Goal: Task Accomplishment & Management: Complete application form

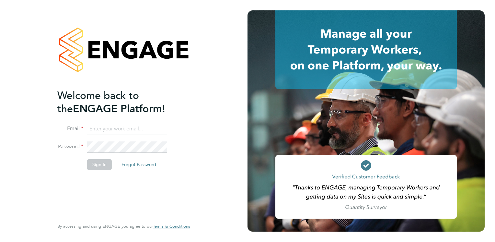
type input "[PERSON_NAME][EMAIL_ADDRESS][PERSON_NAME][DOMAIN_NAME]"
click at [94, 163] on button "Sign In" at bounding box center [99, 164] width 25 height 10
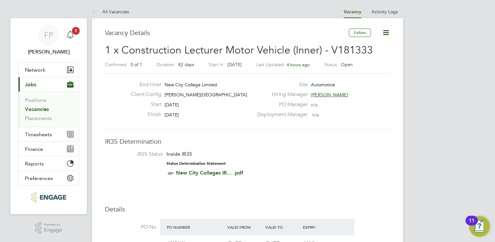
drag, startPoint x: 78, startPoint y: 37, endPoint x: 74, endPoint y: 37, distance: 3.6
click at [78, 37] on link "FP Frank Pocock" at bounding box center [48, 40] width 61 height 31
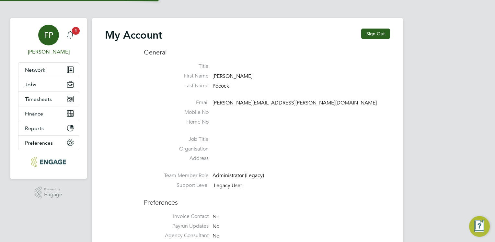
type input "Frank.Pocock@morganhunt.com"
click at [71, 32] on icon "Main navigation" at bounding box center [70, 34] width 6 height 6
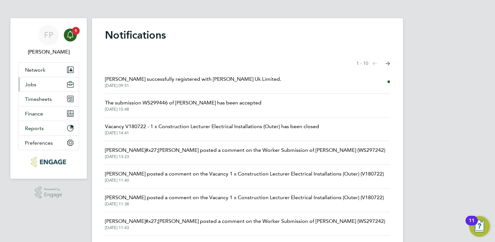
click at [43, 83] on button "Jobs" at bounding box center [48, 84] width 60 height 14
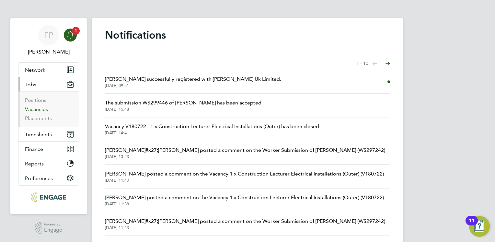
click at [37, 109] on link "Vacancies" at bounding box center [36, 109] width 23 height 6
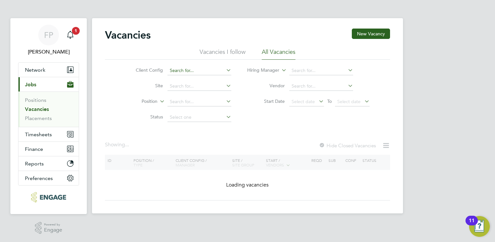
click at [192, 67] on input at bounding box center [199, 70] width 64 height 9
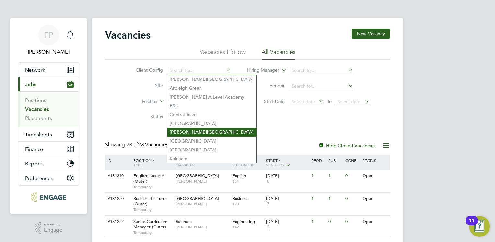
click at [191, 132] on li "[PERSON_NAME][GEOGRAPHIC_DATA]" at bounding box center [211, 132] width 89 height 9
type input "[PERSON_NAME][GEOGRAPHIC_DATA]"
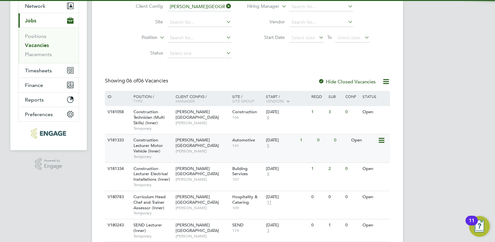
scroll to position [65, 0]
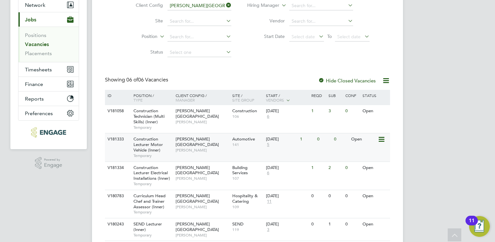
click at [152, 143] on span "Construction Lecturer Motor Vehicle (Inner)" at bounding box center [147, 144] width 29 height 17
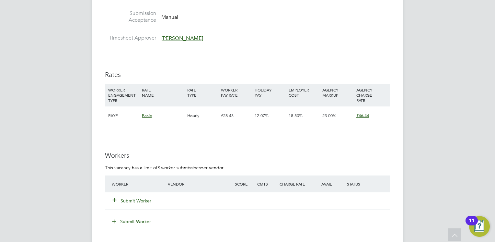
scroll to position [1101, 0]
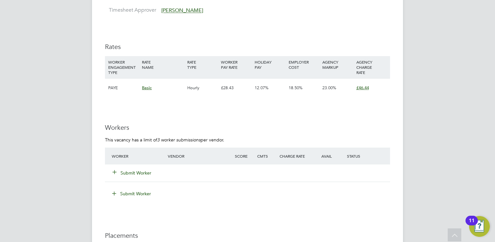
click at [137, 172] on button "Submit Worker" at bounding box center [132, 172] width 39 height 6
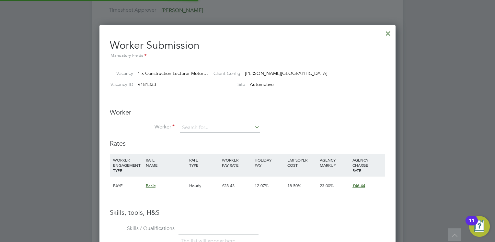
scroll to position [408, 296]
click at [209, 127] on input at bounding box center [220, 128] width 80 height 10
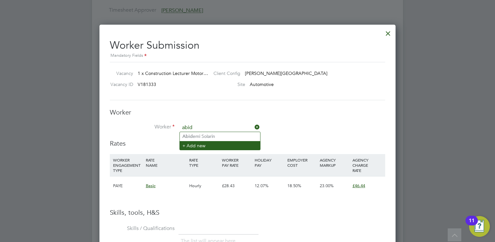
type input "abid"
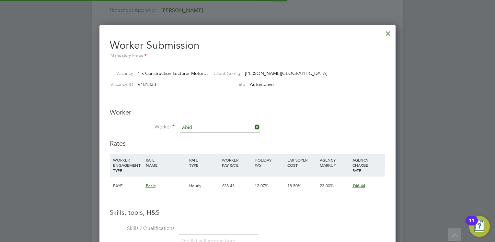
click at [202, 146] on li "+ Add new" at bounding box center [220, 145] width 80 height 9
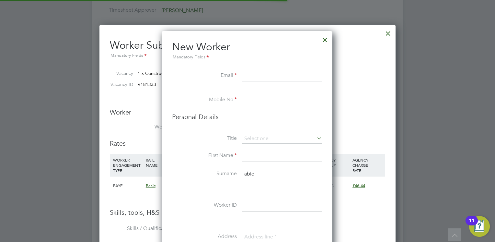
scroll to position [545, 171]
click at [259, 77] on input at bounding box center [282, 76] width 80 height 12
paste input "abidahmed12@yahoo.com"
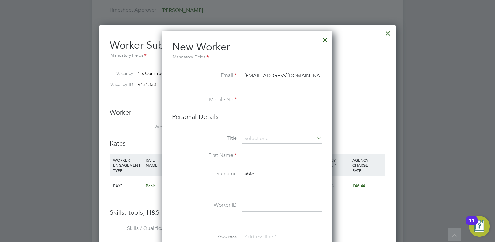
type input "abidahmed12@yahoo.com"
click at [259, 106] on input at bounding box center [282, 100] width 80 height 12
click at [248, 100] on input at bounding box center [282, 100] width 80 height 12
paste input "07392302572"
type input "07392302572"
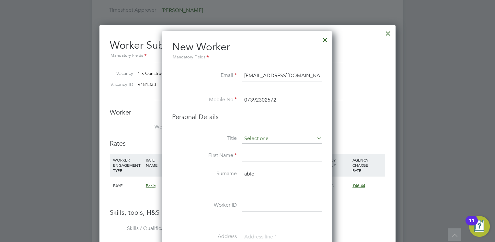
click at [256, 135] on input at bounding box center [282, 139] width 80 height 10
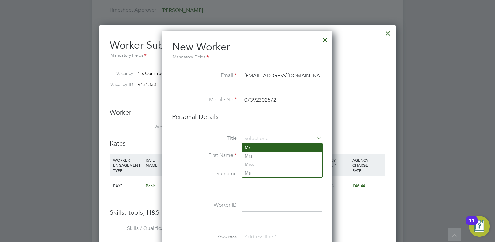
click at [259, 148] on li "Mr" at bounding box center [282, 147] width 80 height 8
type input "Mr"
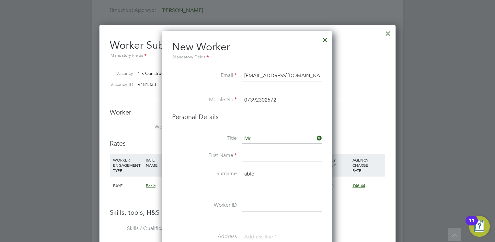
click at [257, 155] on input at bounding box center [282, 156] width 80 height 12
type input "Abid"
click at [262, 177] on li "Surname abid" at bounding box center [247, 177] width 150 height 18
click at [262, 177] on input "abid" at bounding box center [282, 174] width 80 height 12
type input "a"
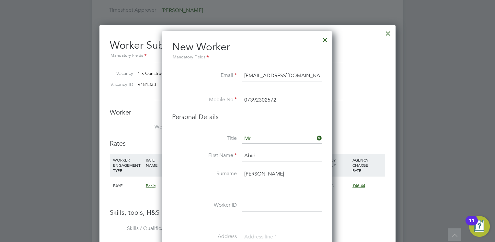
type input "Ahmed"
click at [193, 131] on li "Personal Details" at bounding box center [247, 122] width 150 height 21
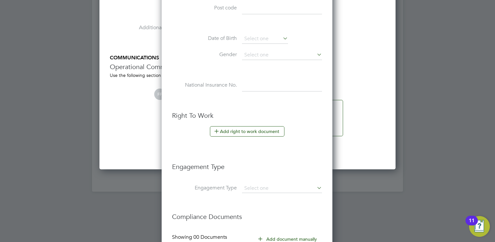
scroll to position [1373, 0]
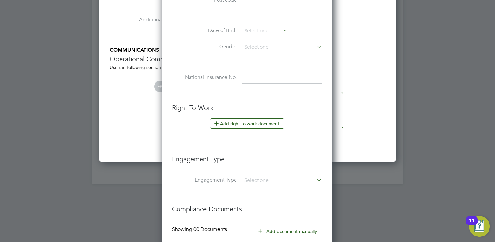
click at [185, 148] on h3 "Engagement Type" at bounding box center [247, 155] width 150 height 15
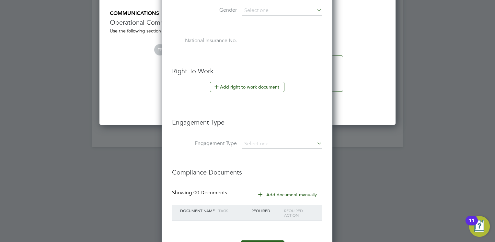
scroll to position [1436, 0]
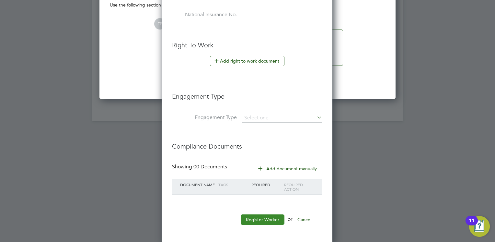
click at [267, 218] on button "Register Worker" at bounding box center [263, 219] width 44 height 10
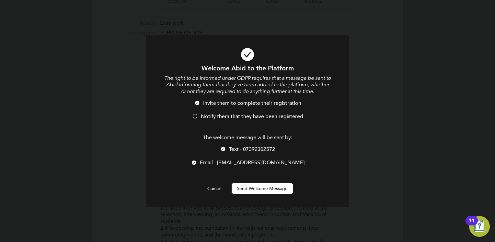
scroll to position [545, 181]
click at [268, 189] on button "Send Welcome Message" at bounding box center [262, 188] width 61 height 10
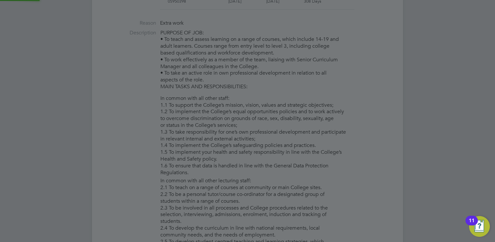
type input "[PERSON_NAME]"
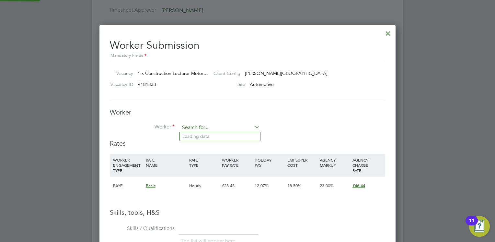
click at [224, 127] on input at bounding box center [220, 128] width 80 height 10
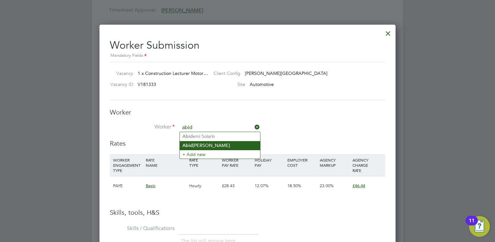
click at [209, 143] on li "Abid Ahmed" at bounding box center [220, 145] width 80 height 9
type input "[PERSON_NAME]"
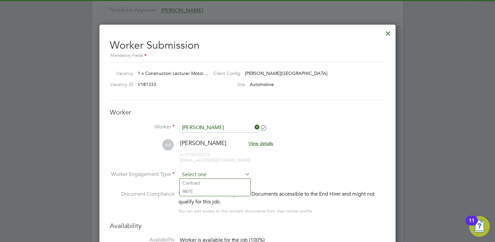
click at [232, 170] on input at bounding box center [215, 175] width 70 height 10
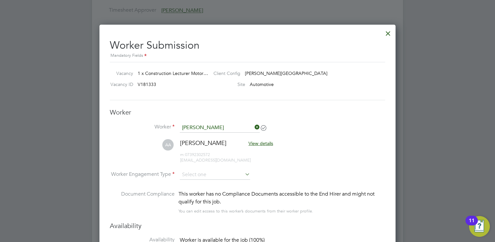
click at [222, 189] on li "PAYE" at bounding box center [215, 191] width 71 height 8
type input "PAYE"
click at [334, 156] on li "AA Abid Ahmed View details m: 07392302572 abidahmed12@yahoo.com" at bounding box center [247, 154] width 275 height 31
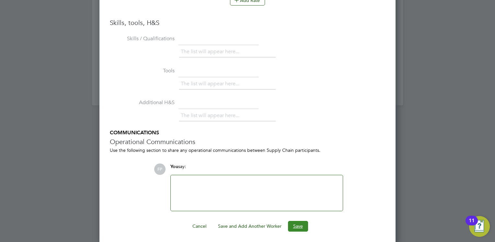
click at [303, 221] on button "Save" at bounding box center [298, 226] width 20 height 10
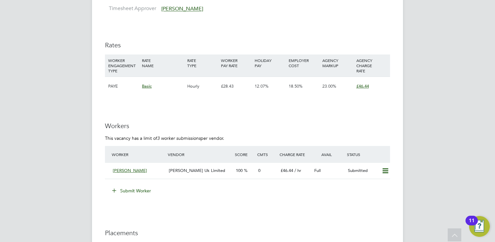
scroll to position [1134, 0]
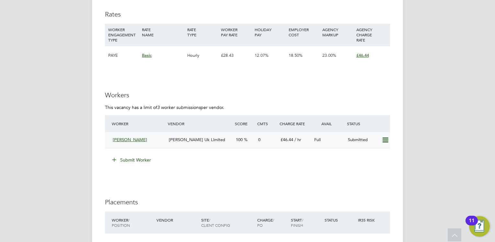
click at [193, 136] on div "[PERSON_NAME] Uk Limited" at bounding box center [199, 139] width 67 height 11
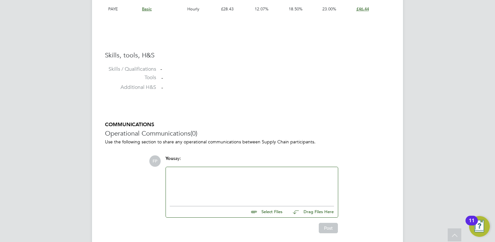
scroll to position [508, 0]
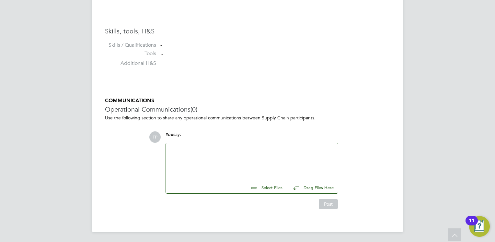
click at [263, 188] on input "file" at bounding box center [285, 186] width 97 height 9
type input "C:\fakepath\Abid’s CV-W.docx"
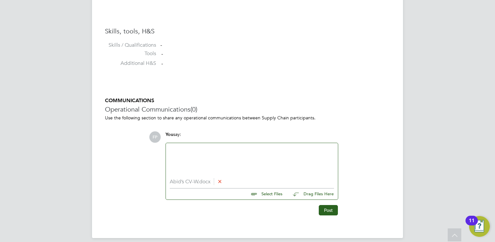
click at [193, 182] on li "Abid’s CV-W.docx" at bounding box center [252, 181] width 164 height 6
click at [220, 181] on icon at bounding box center [219, 180] width 5 height 5
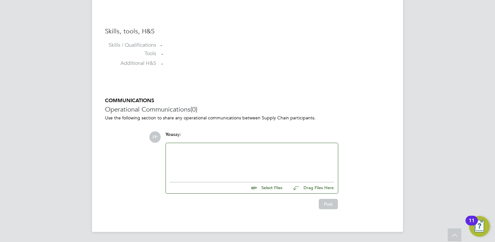
click at [267, 188] on input "file" at bounding box center [285, 186] width 97 height 9
type input "C:\fakepath\Abid’s CV-W MH.docx"
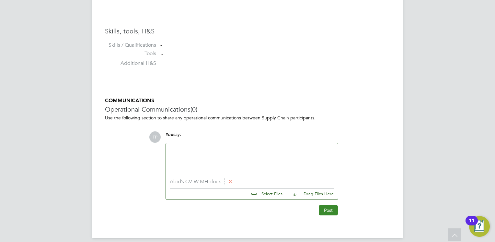
click at [332, 210] on button "Post" at bounding box center [328, 210] width 19 height 10
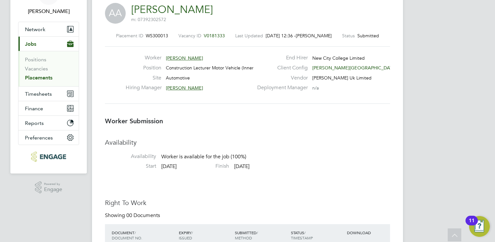
scroll to position [0, 0]
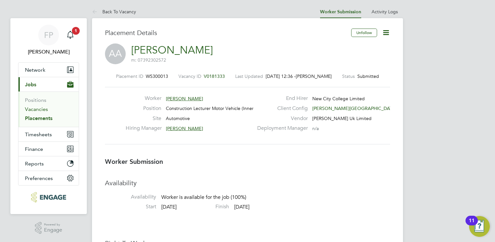
click at [31, 111] on link "Vacancies" at bounding box center [36, 109] width 23 height 6
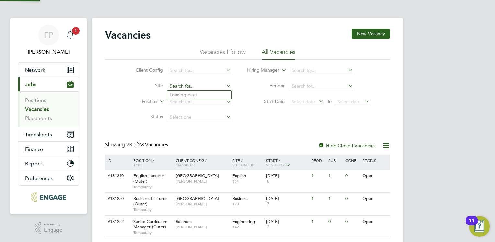
click at [176, 87] on input at bounding box center [199, 86] width 64 height 9
click at [187, 75] on li "Client Config" at bounding box center [179, 71] width 122 height 16
click at [184, 70] on input at bounding box center [199, 70] width 64 height 9
click at [179, 129] on li "[PERSON_NAME][GEOGRAPHIC_DATA]" at bounding box center [211, 132] width 89 height 9
type input "[PERSON_NAME][GEOGRAPHIC_DATA]"
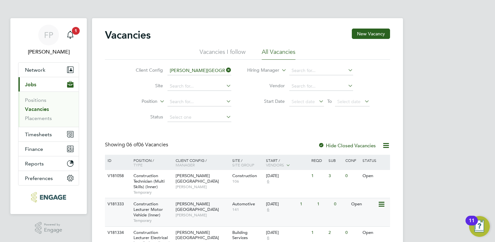
click at [195, 201] on span "[PERSON_NAME][GEOGRAPHIC_DATA]" at bounding box center [197, 206] width 43 height 11
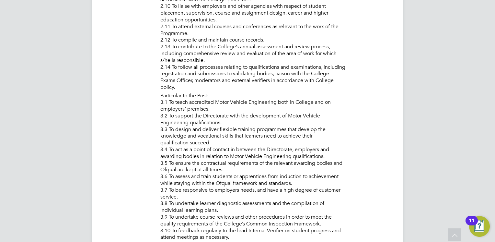
click at [281, 167] on li "Particular to the Post: 3.1 To teach accredited Motor Vehicle Engineering both …" at bounding box center [275, 214] width 230 height 244
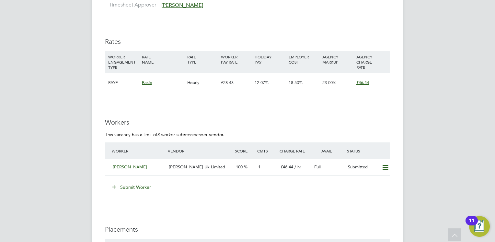
scroll to position [1069, 0]
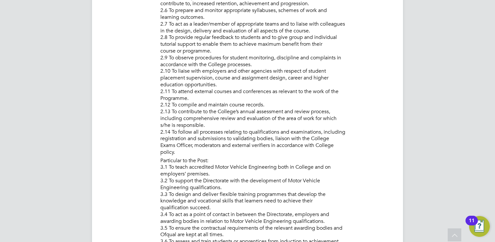
click at [206, 93] on li "In common with all other lecturing staff: 2.1 To teach on a range of courses at…" at bounding box center [275, 45] width 230 height 224
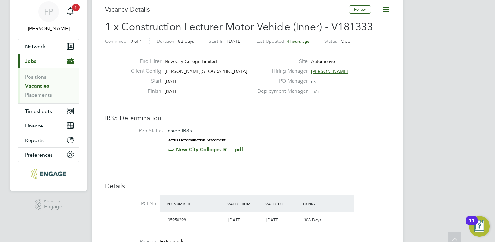
scroll to position [0, 0]
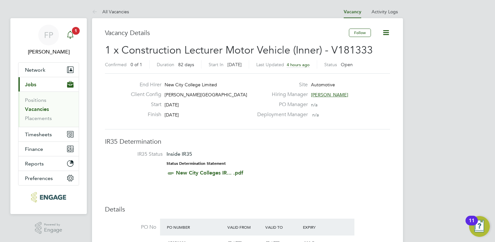
click at [76, 36] on div "Main navigation" at bounding box center [70, 35] width 13 height 13
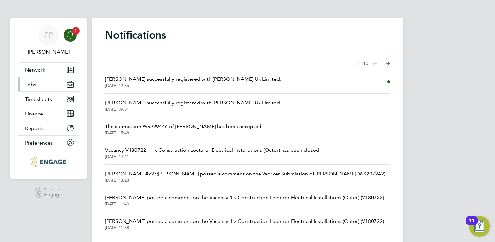
click at [26, 86] on span "Jobs" at bounding box center [30, 84] width 11 height 6
click at [30, 82] on span "Jobs" at bounding box center [30, 84] width 11 height 6
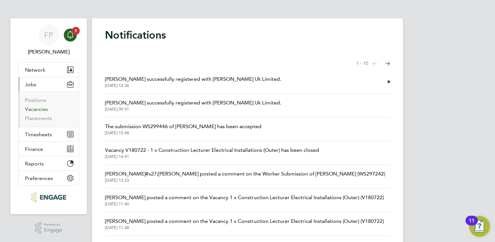
click at [39, 111] on link "Vacancies" at bounding box center [36, 109] width 23 height 6
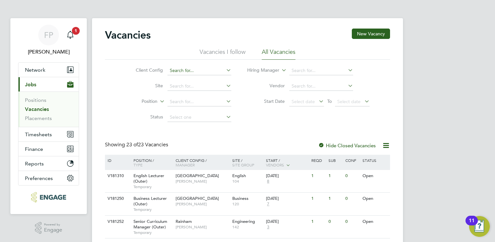
click at [185, 70] on input at bounding box center [199, 70] width 64 height 9
click at [190, 134] on li "[PERSON_NAME][GEOGRAPHIC_DATA]" at bounding box center [211, 132] width 89 height 9
type input "[PERSON_NAME][GEOGRAPHIC_DATA]"
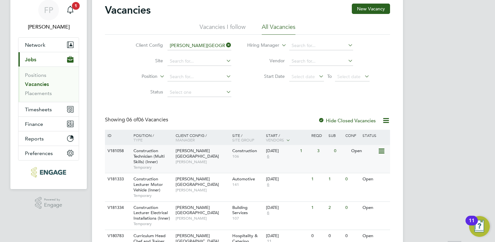
scroll to position [65, 0]
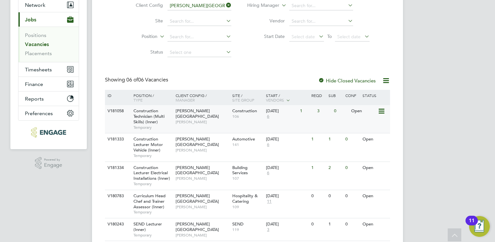
click at [200, 120] on div "Hackney Campus Nathan Morris" at bounding box center [202, 116] width 57 height 22
click at [143, 139] on span "Construction Lecturer Motor Vehicle (Inner)" at bounding box center [147, 144] width 29 height 17
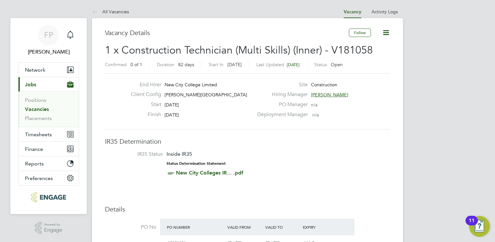
click at [389, 33] on icon at bounding box center [386, 33] width 8 height 8
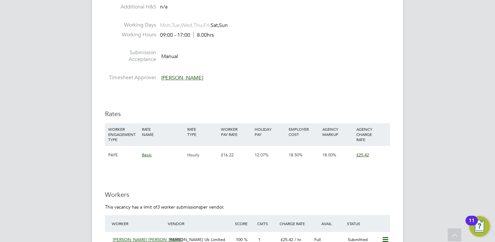
scroll to position [1101, 0]
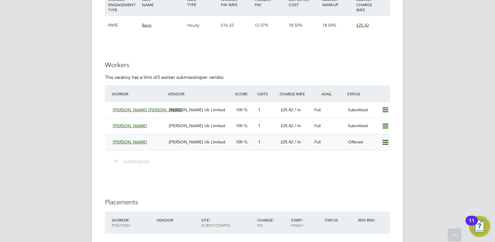
click at [360, 142] on div "Offered" at bounding box center [362, 142] width 34 height 11
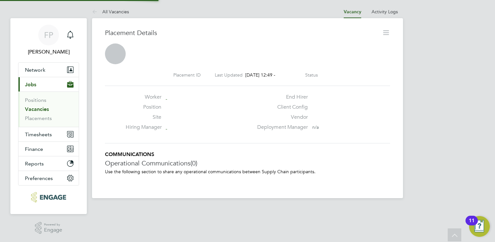
scroll to position [3, 3]
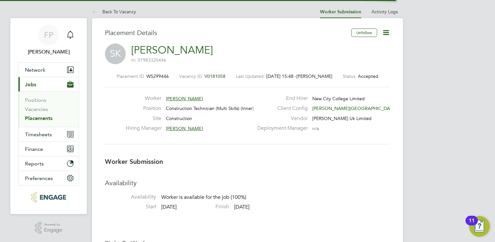
click at [384, 36] on icon at bounding box center [386, 33] width 8 height 8
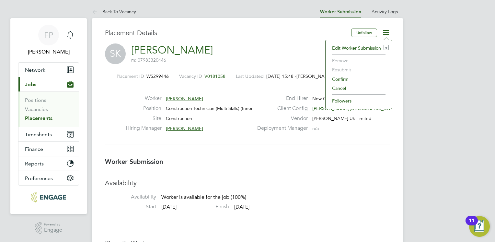
click at [354, 49] on li "Edit Worker Submission e" at bounding box center [359, 47] width 60 height 9
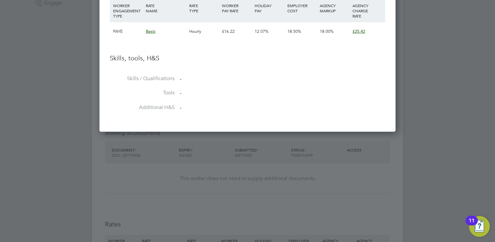
click at [285, 29] on div "12.07%" at bounding box center [269, 31] width 33 height 19
click at [322, 37] on div "18.00%" at bounding box center [334, 31] width 33 height 19
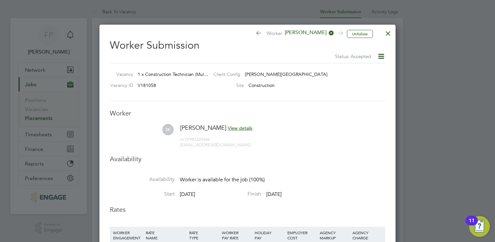
click at [402, 69] on div at bounding box center [247, 121] width 495 height 242
click at [388, 34] on div at bounding box center [388, 32] width 12 height 12
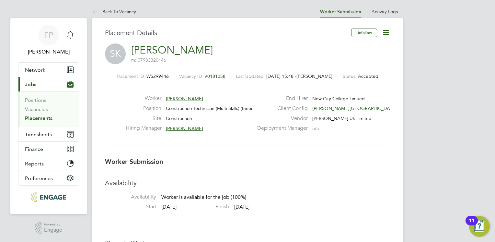
click at [385, 33] on icon at bounding box center [386, 33] width 8 height 8
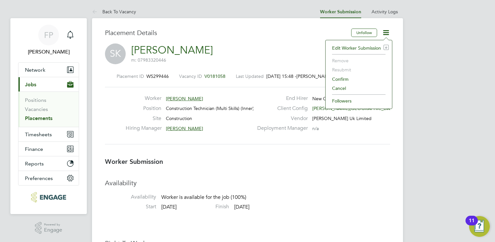
click at [341, 78] on li "Confirm" at bounding box center [359, 79] width 60 height 9
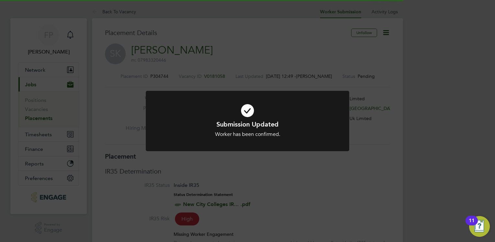
click at [297, 97] on div at bounding box center [247, 121] width 203 height 61
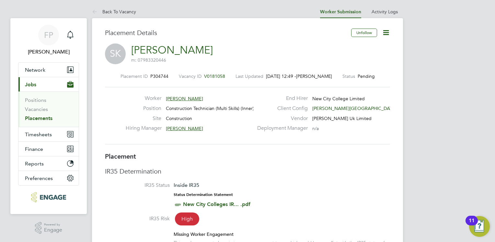
click at [390, 35] on icon at bounding box center [386, 33] width 8 height 8
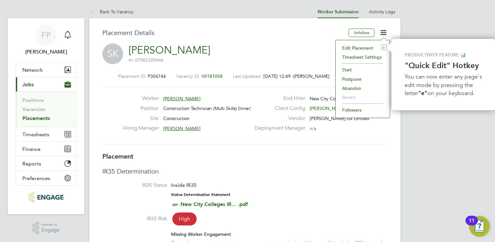
click at [367, 47] on li "Edit Placement e" at bounding box center [363, 47] width 48 height 9
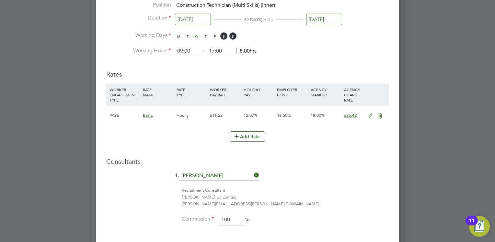
click at [352, 114] on span "£25.42" at bounding box center [350, 115] width 13 height 6
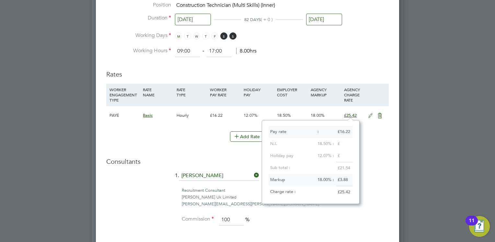
click at [369, 113] on icon at bounding box center [370, 115] width 8 height 5
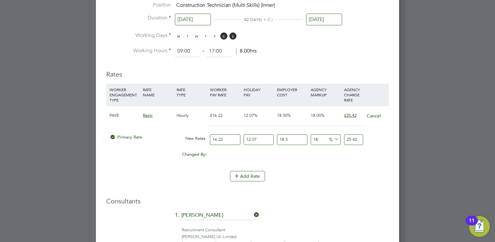
click at [358, 138] on input "25.42" at bounding box center [353, 139] width 19 height 11
type input "17.91665326815482"
type input "25.4"
type input "16.059698098577577"
type input "25"
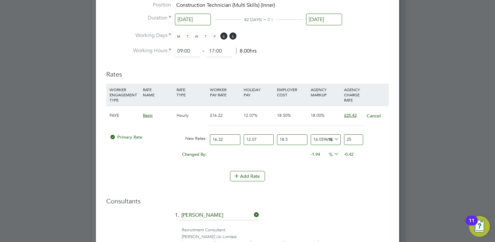
type input "-90.71522415211379"
type input "2"
type input "-81.43044830422758"
type input "4"
type input "94.98029280561033"
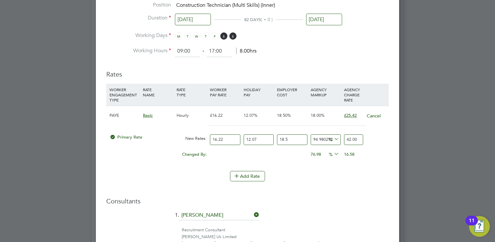
type input "42.00"
click at [224, 138] on input "16.22" at bounding box center [225, 139] width 30 height 11
type input "16.2"
type input "41.9482120838471"
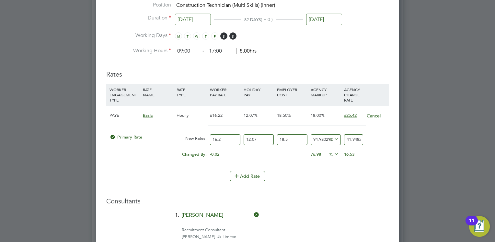
type input "16"
type input "41.43033292231812"
type input "1"
type input "2.5893958076448826"
type input "2"
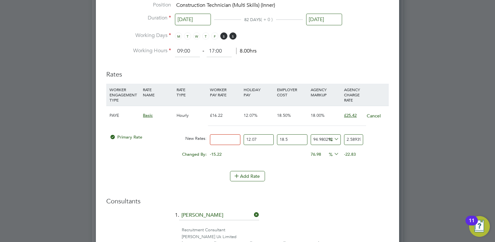
type input "5.178791615289765"
type input "22"
type input "56.96670776818742"
type input "22.00"
click at [337, 197] on h3 "Consultants" at bounding box center [247, 201] width 282 height 8
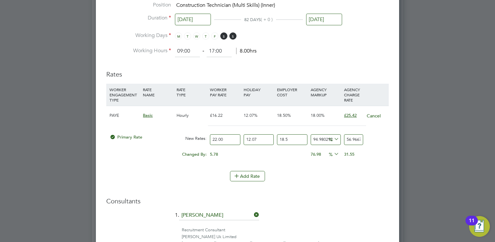
click at [347, 137] on input "56.96670776818742" at bounding box center [353, 139] width 19 height 11
drag, startPoint x: 358, startPoint y: 138, endPoint x: 345, endPoint y: 138, distance: 13.6
click at [345, 138] on input "56.96670776818742" at bounding box center [353, 139] width 19 height 11
type input "242248242475.66293"
type input "70776818742"
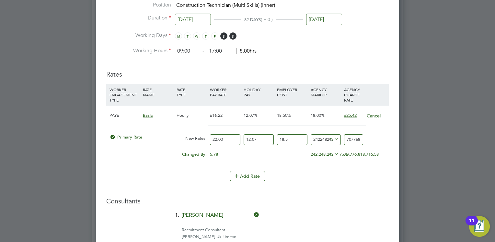
type input "1611330644773.0654"
type input "470776818742"
type input "14617613466598.389"
type input "4270776818742"
type input "1611330644773.0654"
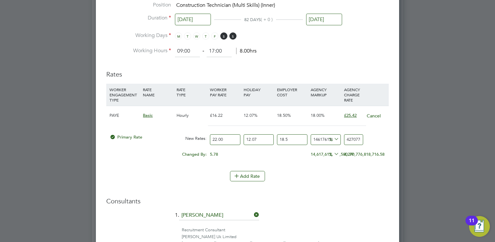
type input "470776818742"
type input "161133064386.622"
type input "47077681874"
type input "16113306347.293118"
type input "4707768187"
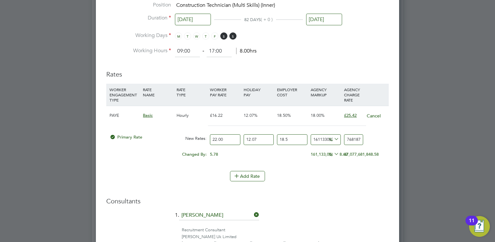
type input "1611330542.3334174"
type input "470776818"
type input "161132961.49517694"
type input "47077681"
type input "16113205.807247095"
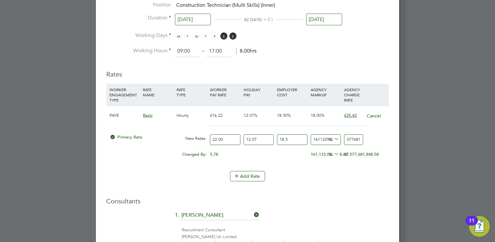
type input "4707768"
type input "1611227.8425599048"
type input "470776"
type input "161030.73063238704"
type input "47077"
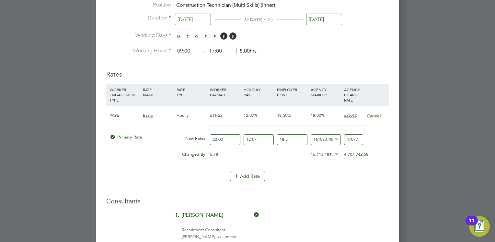
type input "16010.677169034683"
type input "4707"
type input "1508.6718226994478"
type input "470"
type input "60.867182269944784"
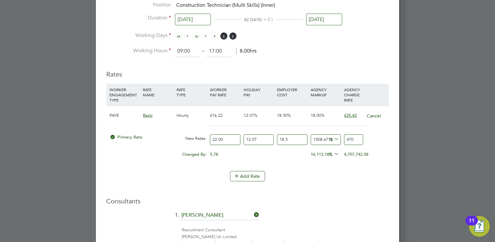
type input "47"
type input "-86.30917597702597"
type input "4"
type input "43.75365224122725"
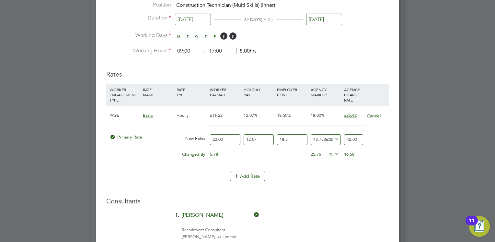
type input "42.00"
click at [362, 178] on div "Add Rate" at bounding box center [247, 176] width 282 height 10
click at [216, 34] on span "F" at bounding box center [214, 35] width 7 height 7
click at [206, 35] on span "T" at bounding box center [205, 35] width 7 height 7
click at [195, 36] on span "W" at bounding box center [196, 35] width 7 height 7
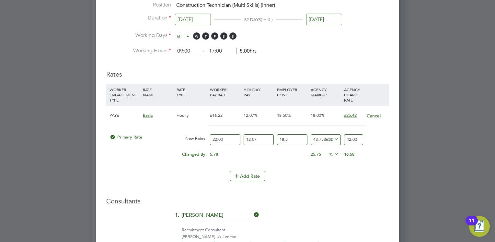
click at [187, 35] on span "T" at bounding box center [187, 35] width 7 height 7
click at [178, 35] on span "M" at bounding box center [178, 35] width 7 height 7
click at [358, 199] on h3 "Consultants" at bounding box center [247, 201] width 282 height 8
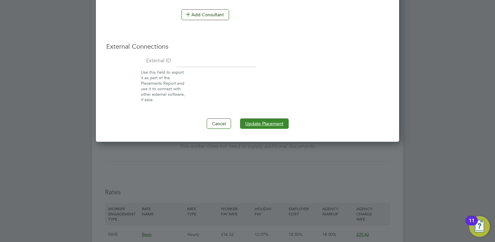
click at [260, 124] on button "Update Placement" at bounding box center [264, 123] width 49 height 10
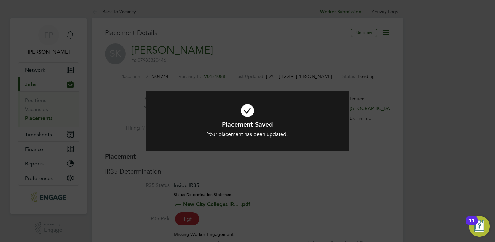
click at [342, 64] on div "Placement Saved Your placement has been updated. Cancel Okay" at bounding box center [247, 121] width 495 height 242
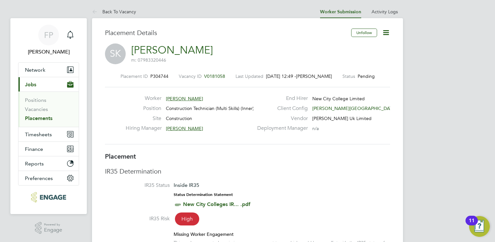
click at [390, 37] on icon at bounding box center [386, 33] width 8 height 8
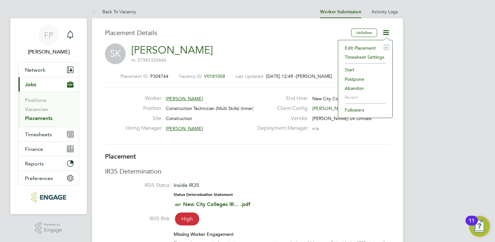
click at [285, 60] on div "SK Siaf Khan m: 07983320446" at bounding box center [247, 54] width 285 height 22
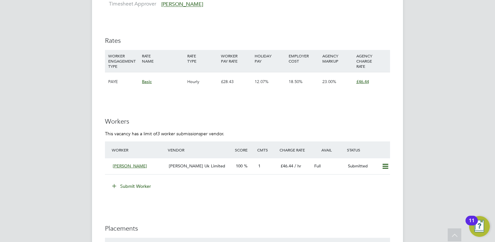
scroll to position [1198, 0]
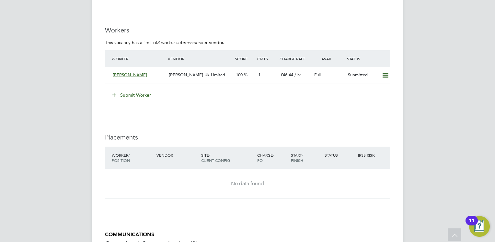
drag, startPoint x: 130, startPoint y: 92, endPoint x: 334, endPoint y: 113, distance: 205.8
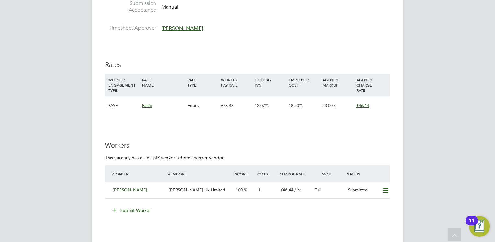
scroll to position [1101, 0]
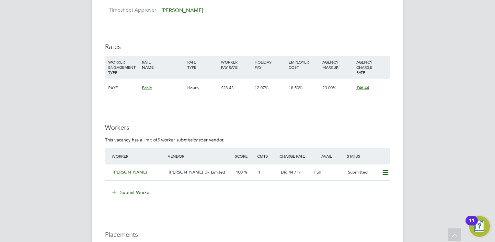
click at [141, 194] on button "Submit Worker" at bounding box center [132, 192] width 49 height 10
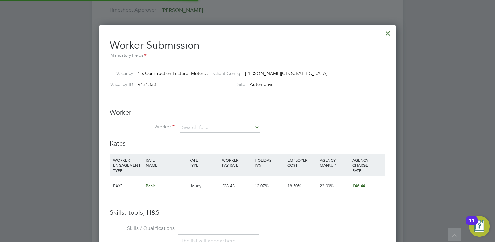
scroll to position [408, 296]
click at [204, 126] on input at bounding box center [220, 128] width 80 height 10
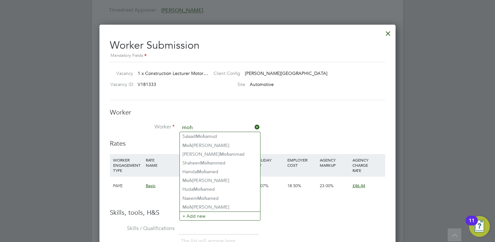
type input "moh"
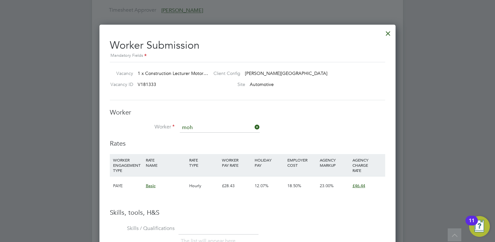
click at [308, 125] on li "Worker moh" at bounding box center [247, 131] width 275 height 16
click at [222, 130] on input at bounding box center [220, 128] width 80 height 10
click at [186, 225] on li "+ Add new" at bounding box center [220, 224] width 81 height 9
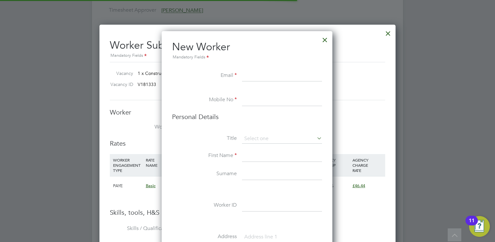
scroll to position [545, 171]
click at [251, 76] on input at bounding box center [282, 76] width 80 height 12
paste input "mohamedshanka@gmail.com"
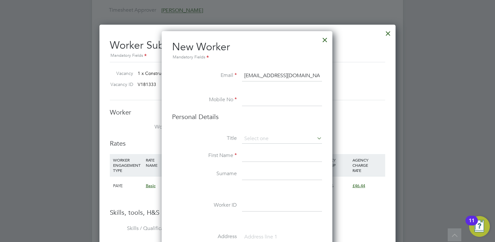
type input "mohamedshanka@gmail.com"
drag, startPoint x: 252, startPoint y: 100, endPoint x: 252, endPoint y: 94, distance: 6.8
click at [252, 100] on input at bounding box center [282, 100] width 80 height 12
click at [247, 97] on input at bounding box center [282, 100] width 80 height 12
paste input "7958483925"
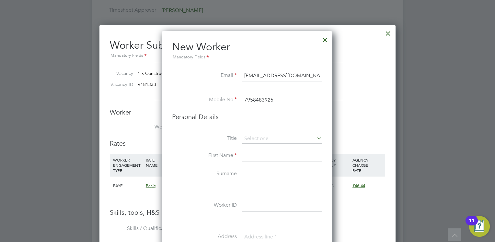
click at [245, 99] on input "7958483925" at bounding box center [282, 100] width 80 height 12
type input "07958483925"
click at [259, 129] on li "Personal Details" at bounding box center [247, 122] width 150 height 21
click at [260, 132] on li "Personal Details" at bounding box center [247, 122] width 150 height 21
click at [262, 134] on input at bounding box center [282, 139] width 80 height 10
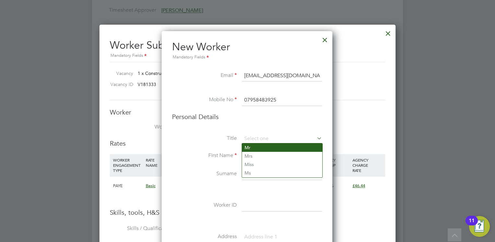
click at [264, 147] on li "Mr" at bounding box center [282, 147] width 80 height 8
type input "Mr"
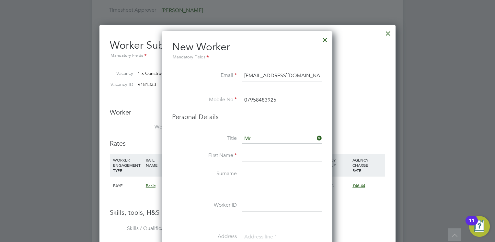
click at [258, 153] on input at bounding box center [282, 156] width 80 height 12
type input "Mohamed"
click at [254, 171] on input at bounding box center [282, 174] width 80 height 12
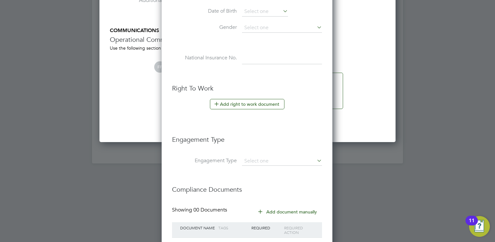
scroll to position [1436, 0]
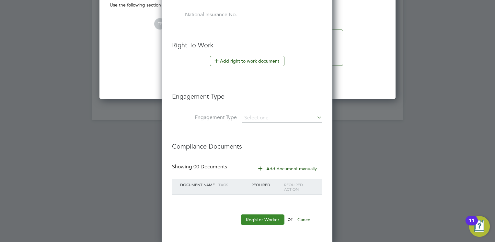
type input "Sharif"
click at [265, 215] on button "Register Worker" at bounding box center [263, 219] width 44 height 10
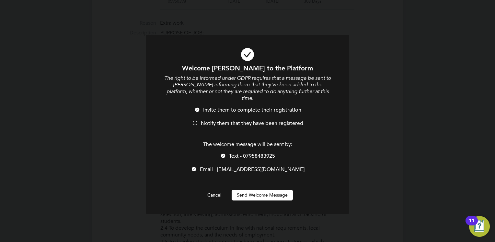
scroll to position [0, 0]
click at [260, 189] on button "Send Welcome Message" at bounding box center [262, 194] width 61 height 10
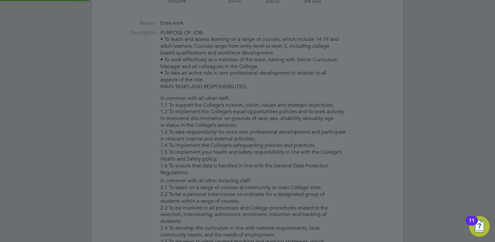
type input "[PERSON_NAME]"
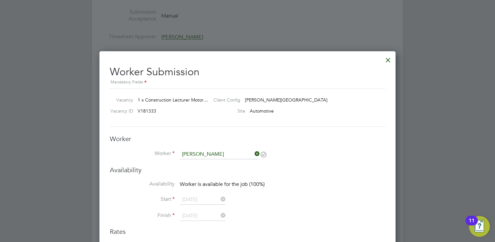
scroll to position [1094, 0]
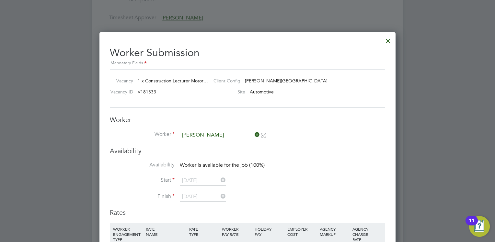
click at [206, 162] on span "Worker is available for the job (100%)" at bounding box center [222, 165] width 85 height 6
click at [197, 149] on h3 "Availability" at bounding box center [247, 150] width 275 height 8
click at [224, 133] on input at bounding box center [220, 135] width 80 height 10
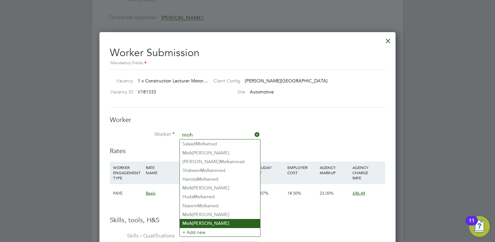
click at [226, 221] on li "Moh amed Sharif" at bounding box center [220, 223] width 80 height 9
type input "[PERSON_NAME]"
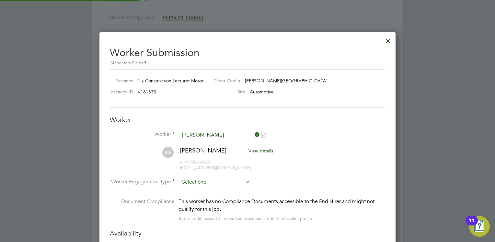
scroll to position [551, 296]
click at [210, 178] on input at bounding box center [215, 182] width 70 height 10
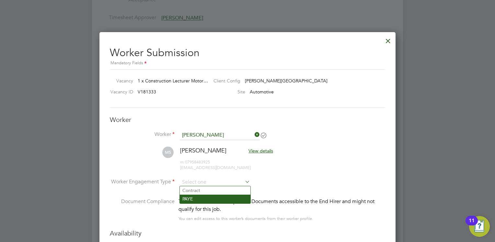
click at [206, 196] on li "PAYE" at bounding box center [215, 198] width 71 height 8
type input "PAYE"
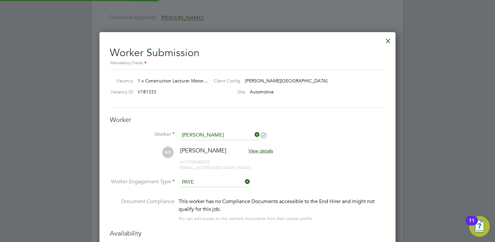
scroll to position [19, 33]
click at [284, 173] on li "MS Mohamed Sharif View details m: 07958483925 mohamedshanka@gmail.com" at bounding box center [247, 161] width 275 height 31
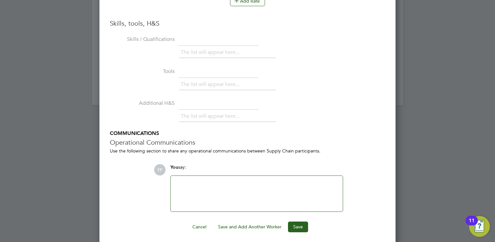
scroll to position [1452, 0]
click at [302, 222] on button "Save" at bounding box center [298, 226] width 20 height 10
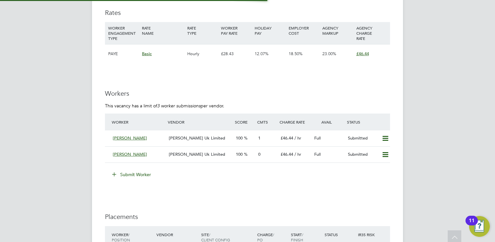
scroll to position [1101, 0]
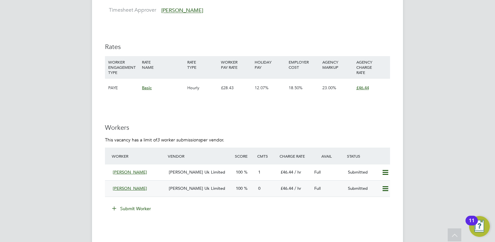
click at [161, 187] on div "[PERSON_NAME]" at bounding box center [138, 188] width 56 height 11
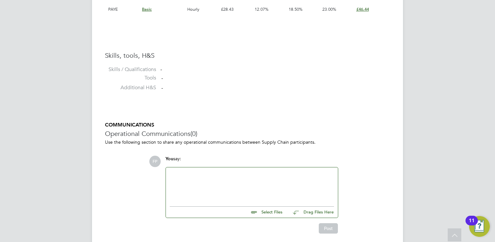
scroll to position [508, 0]
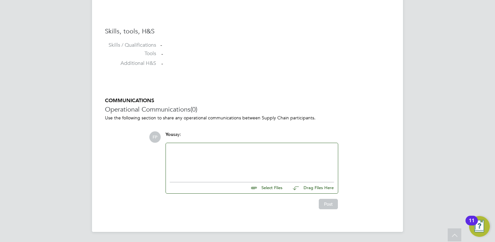
click at [267, 187] on input "file" at bounding box center [285, 186] width 97 height 9
click at [278, 189] on input "file" at bounding box center [285, 186] width 97 height 9
type input "C:\fakepath\Mohamed+Sharif+CV..+PDF MH.docx"
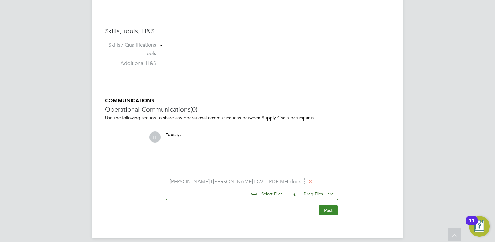
click at [324, 207] on button "Post" at bounding box center [328, 210] width 19 height 10
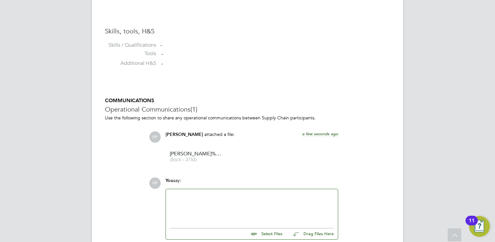
click at [232, 186] on div "You say:" at bounding box center [252, 182] width 173 height 11
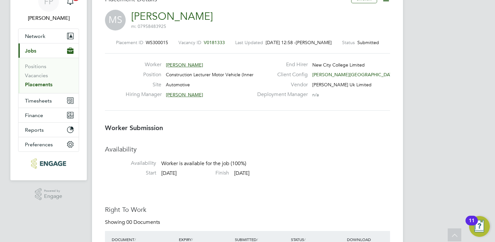
scroll to position [0, 0]
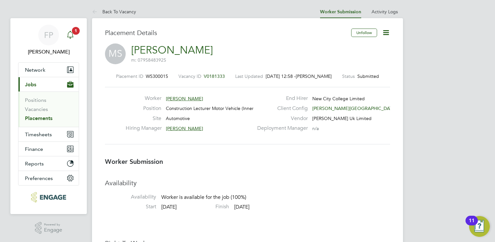
click at [72, 35] on icon "Main navigation" at bounding box center [70, 35] width 8 height 8
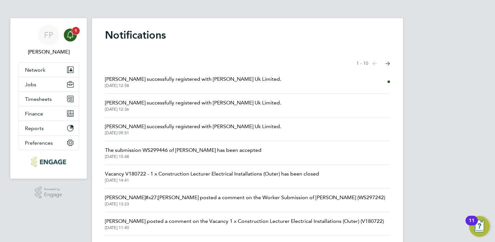
click at [75, 32] on span "1" at bounding box center [76, 31] width 8 height 8
click at [44, 87] on button "Jobs" at bounding box center [48, 84] width 60 height 14
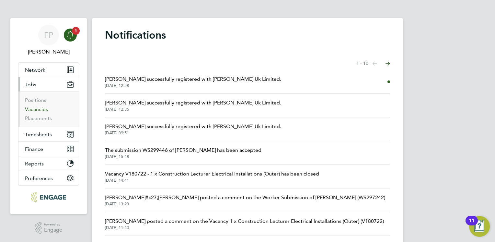
click at [42, 110] on link "Vacancies" at bounding box center [36, 109] width 23 height 6
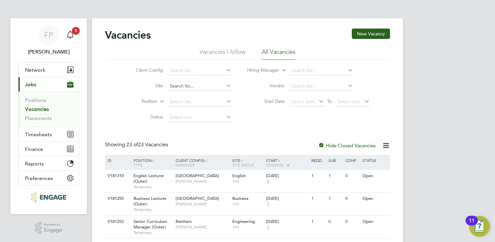
click at [185, 87] on input at bounding box center [199, 86] width 64 height 9
click at [172, 102] on input at bounding box center [199, 101] width 64 height 9
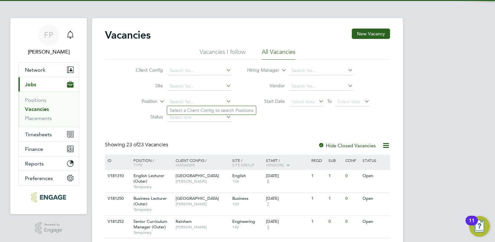
click at [193, 81] on li "Site" at bounding box center [179, 86] width 122 height 16
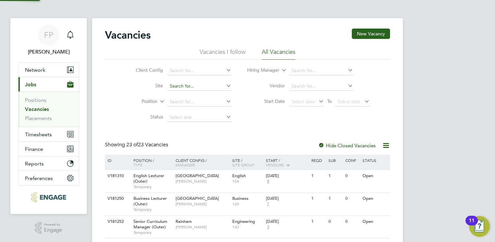
click at [192, 86] on input at bounding box center [199, 86] width 64 height 9
click at [191, 66] on li "Client Config" at bounding box center [179, 71] width 122 height 16
click at [192, 70] on input at bounding box center [199, 70] width 64 height 9
click at [191, 133] on li "[PERSON_NAME][GEOGRAPHIC_DATA]" at bounding box center [211, 132] width 89 height 9
type input "[PERSON_NAME][GEOGRAPHIC_DATA]"
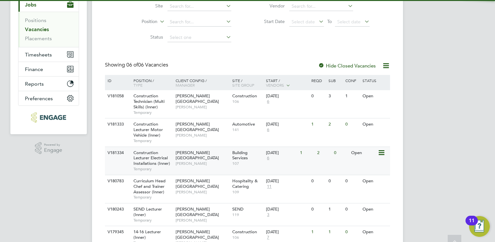
scroll to position [97, 0]
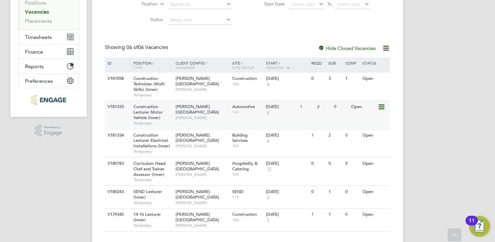
click at [159, 118] on span "Construction Lecturer Motor Vehicle (Inner)" at bounding box center [147, 112] width 29 height 17
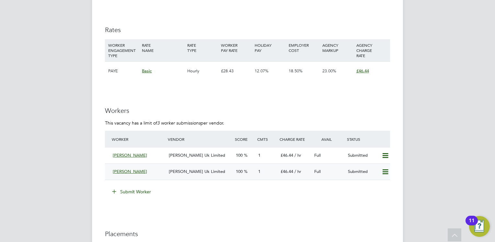
scroll to position [1166, 0]
